Goal: Information Seeking & Learning: Learn about a topic

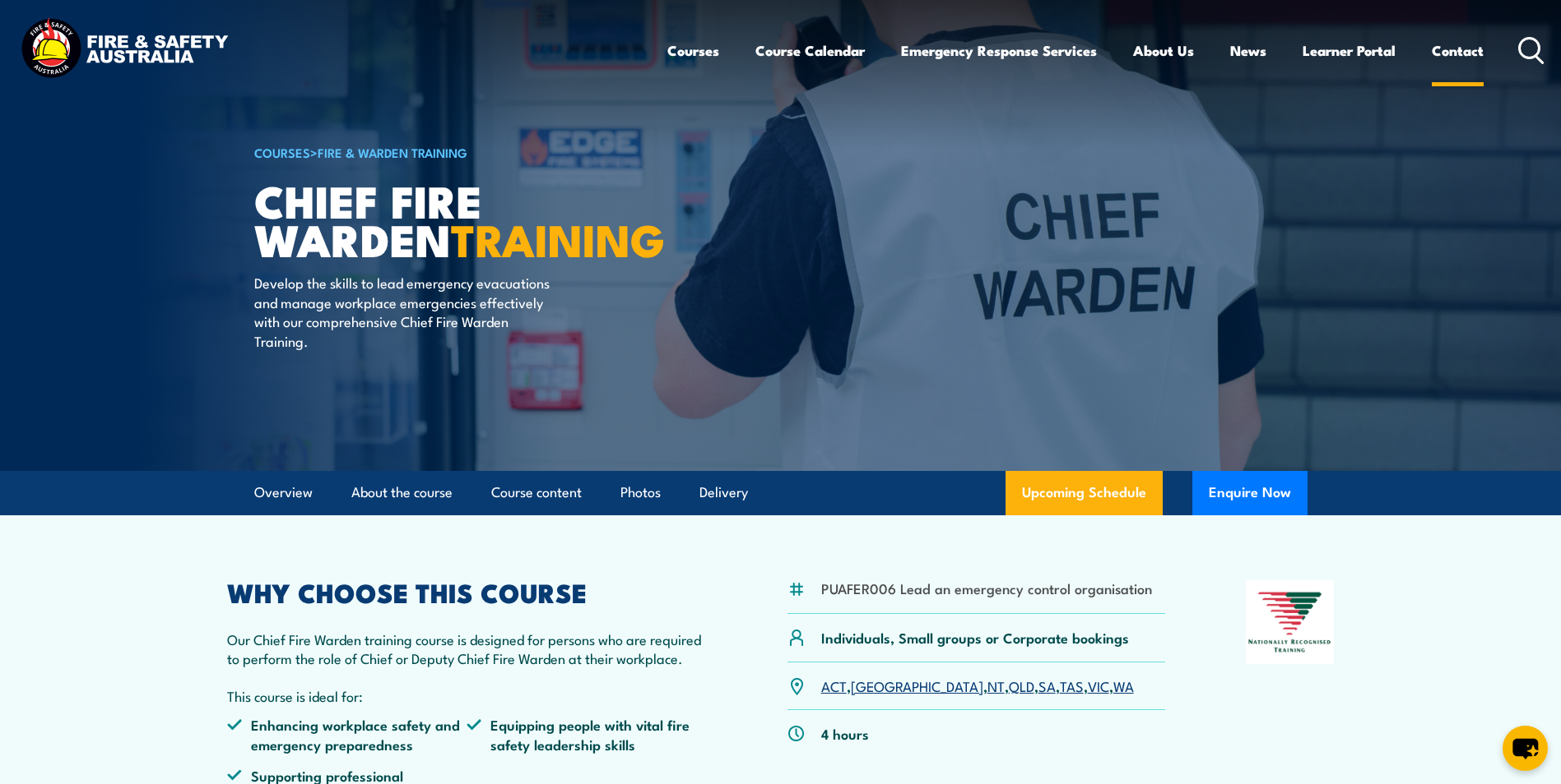
click at [1446, 47] on link "Contact" at bounding box center [1457, 50] width 51 height 43
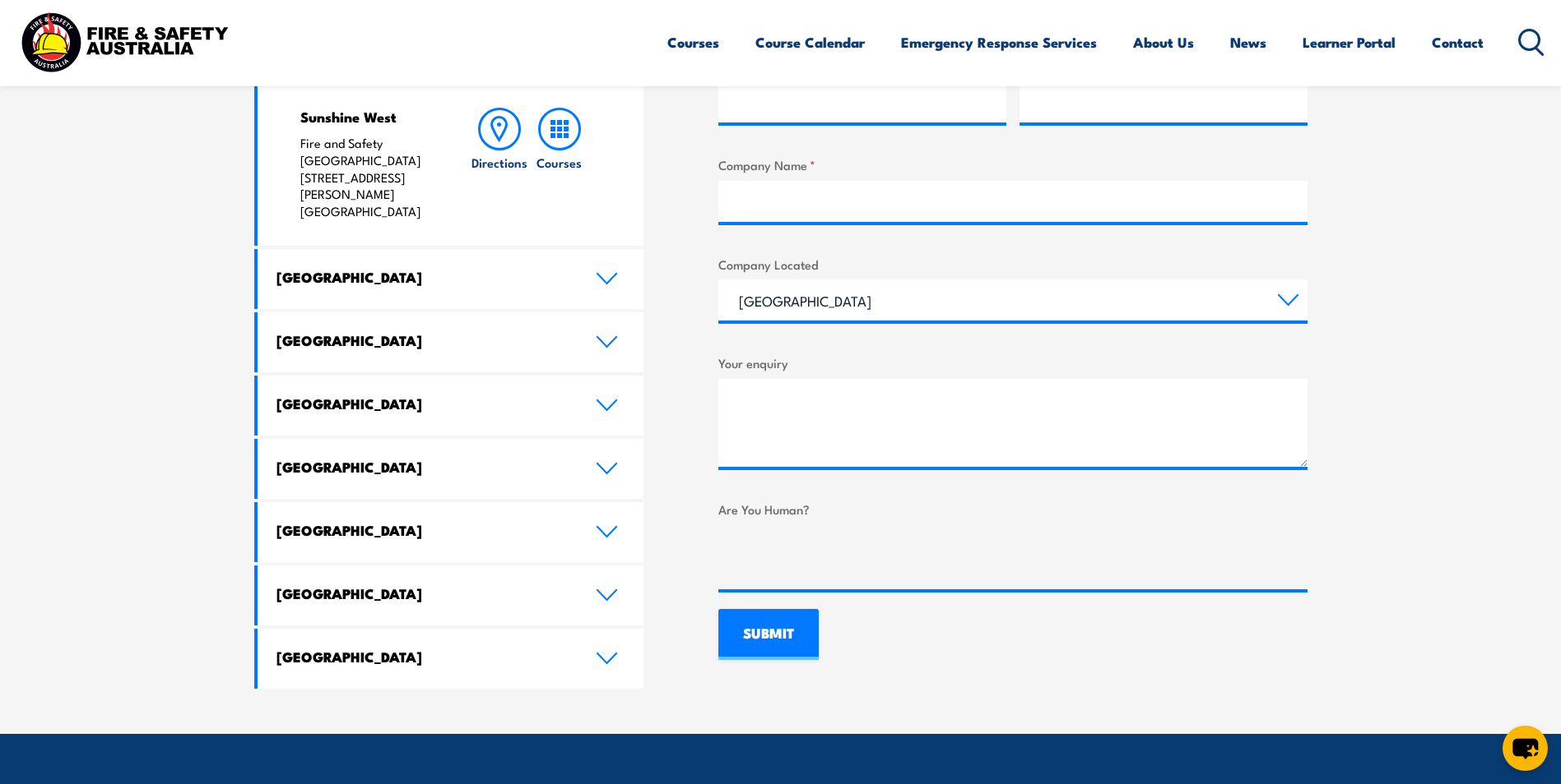
scroll to position [823, 0]
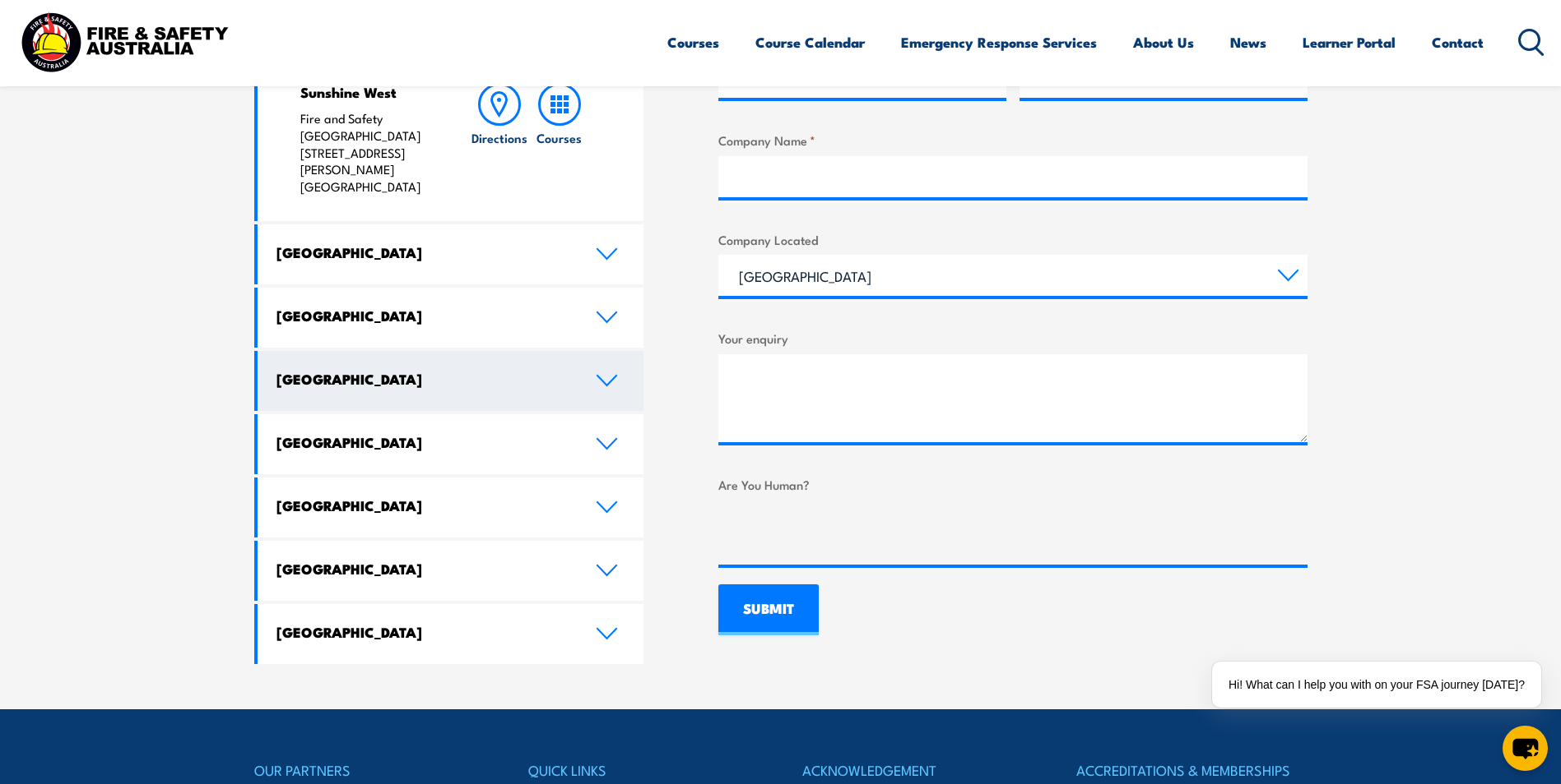
click at [603, 374] on icon at bounding box center [607, 380] width 22 height 13
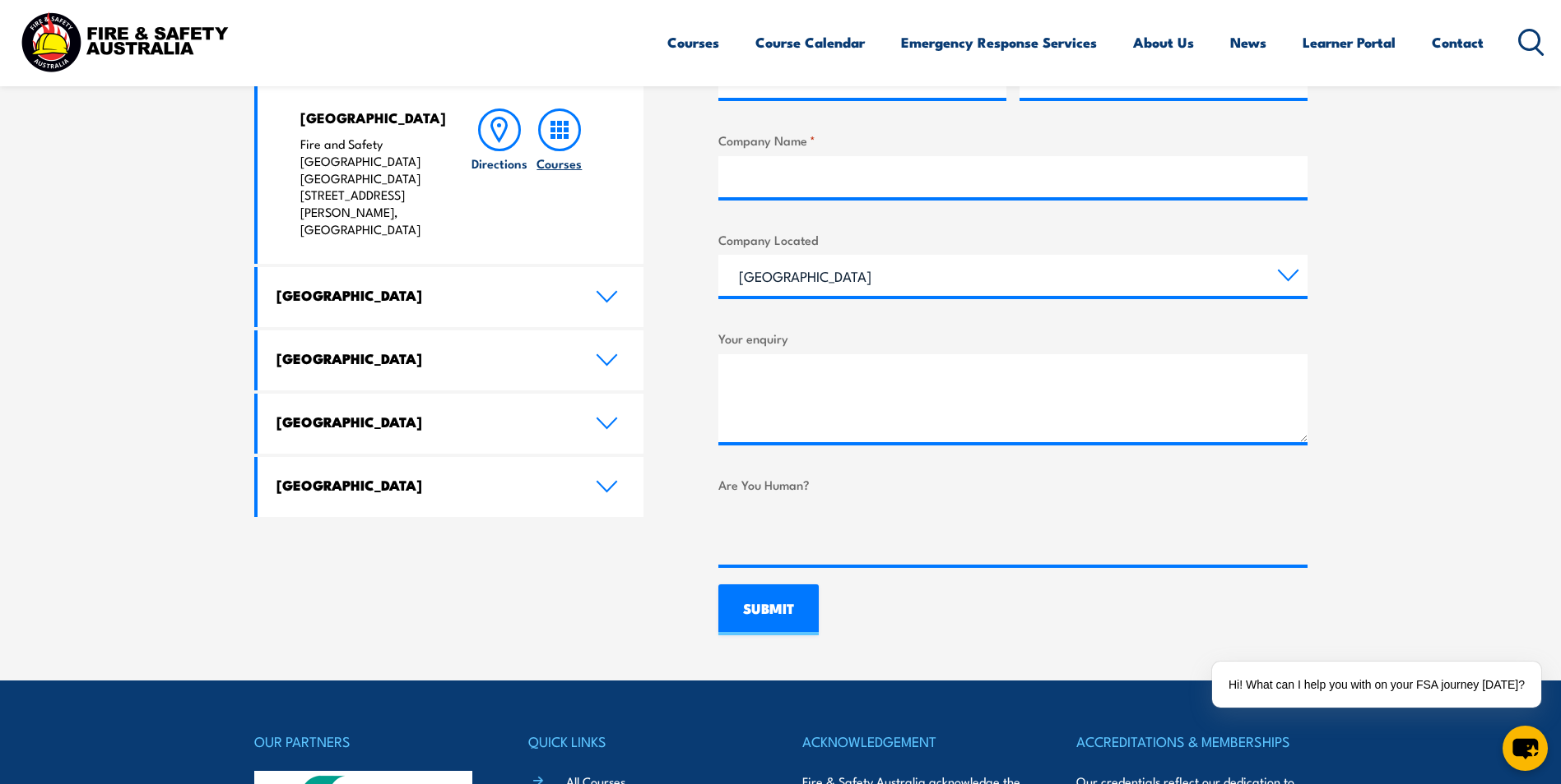
click at [564, 128] on rect at bounding box center [565, 129] width 5 height 5
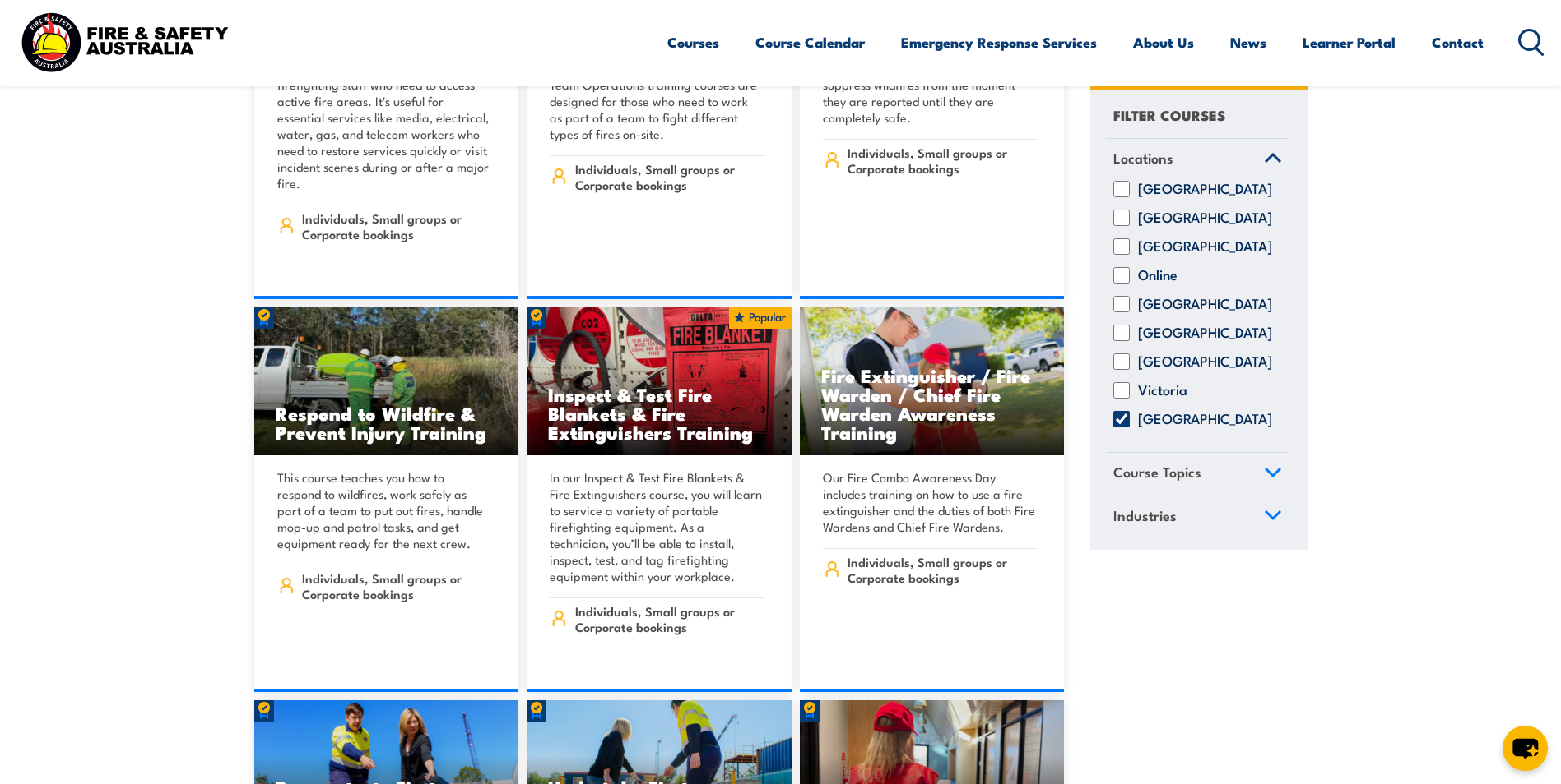
scroll to position [13813, 0]
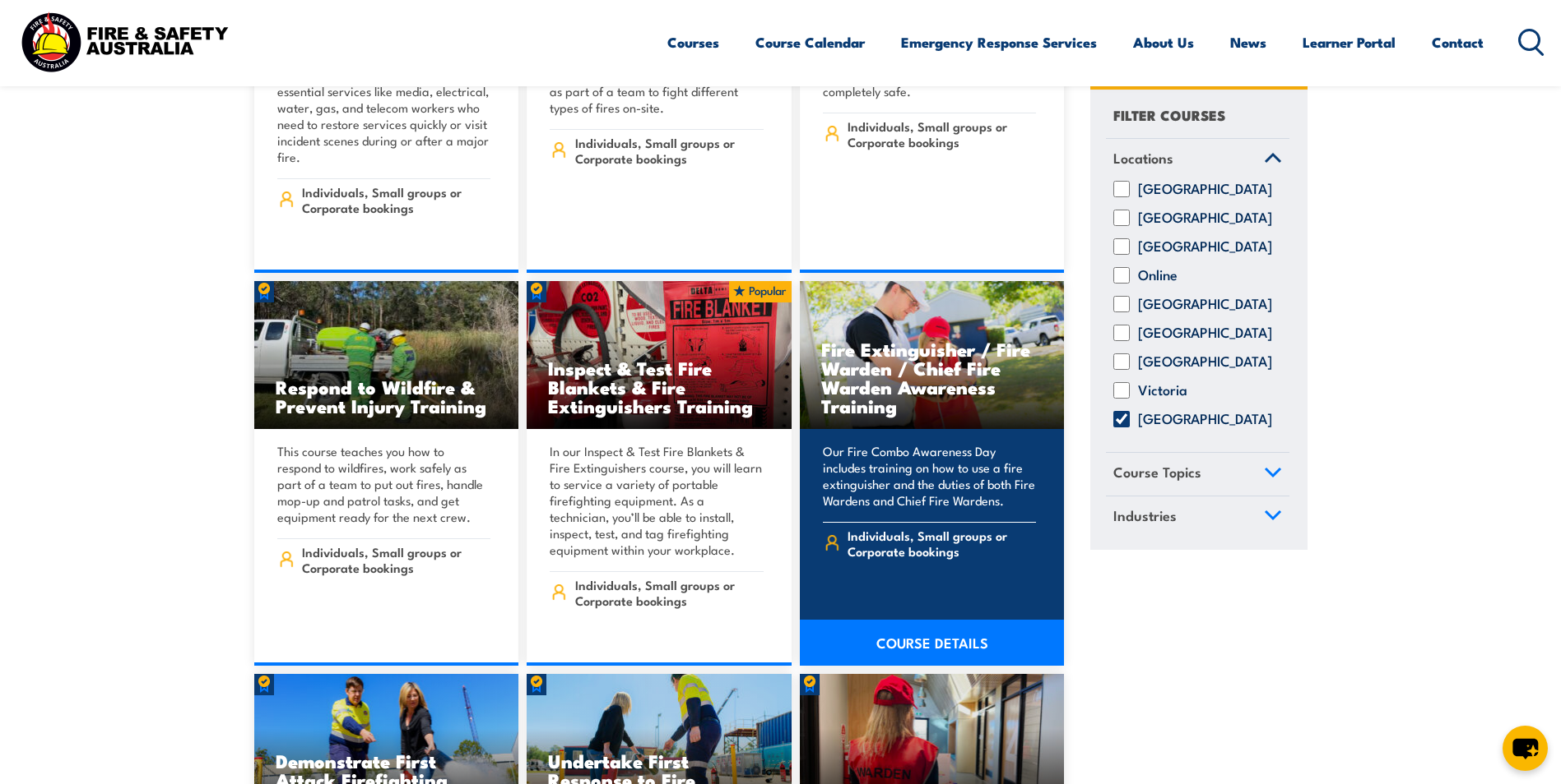
click at [959, 620] on link "COURSE DETAILS" at bounding box center [932, 643] width 265 height 46
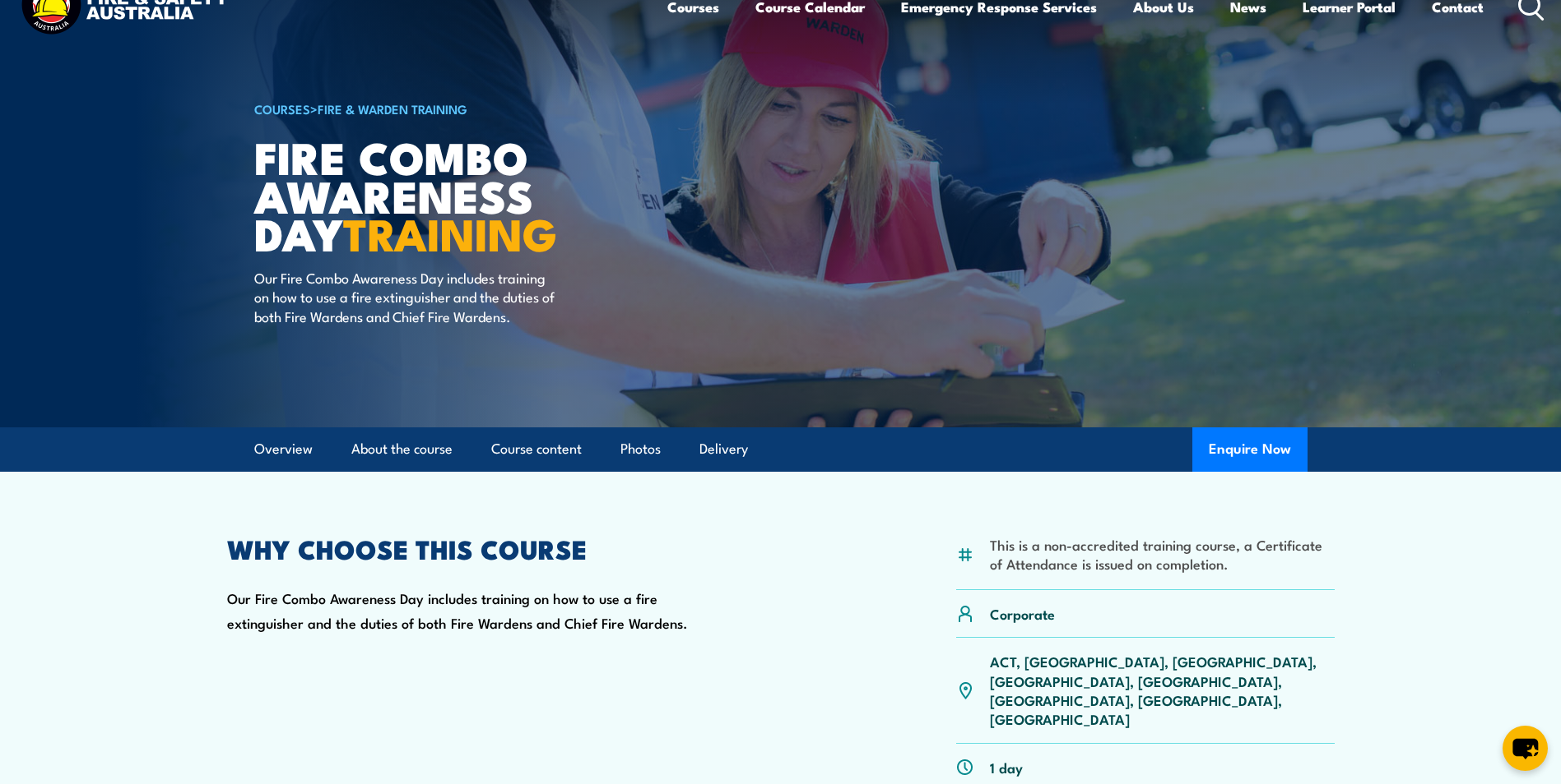
scroll to position [82, 0]
